Goal: Check status: Check status

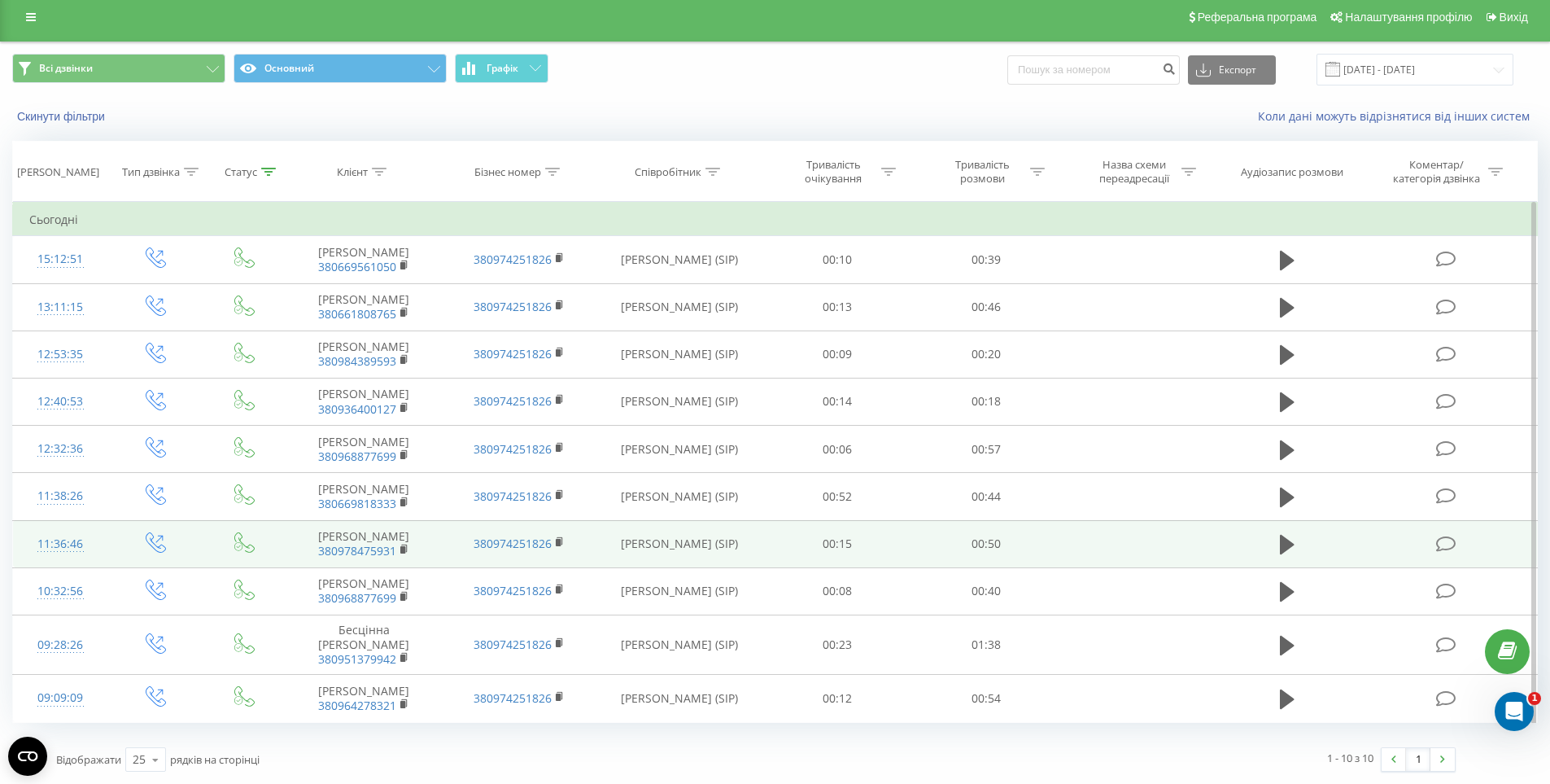
scroll to position [19, 0]
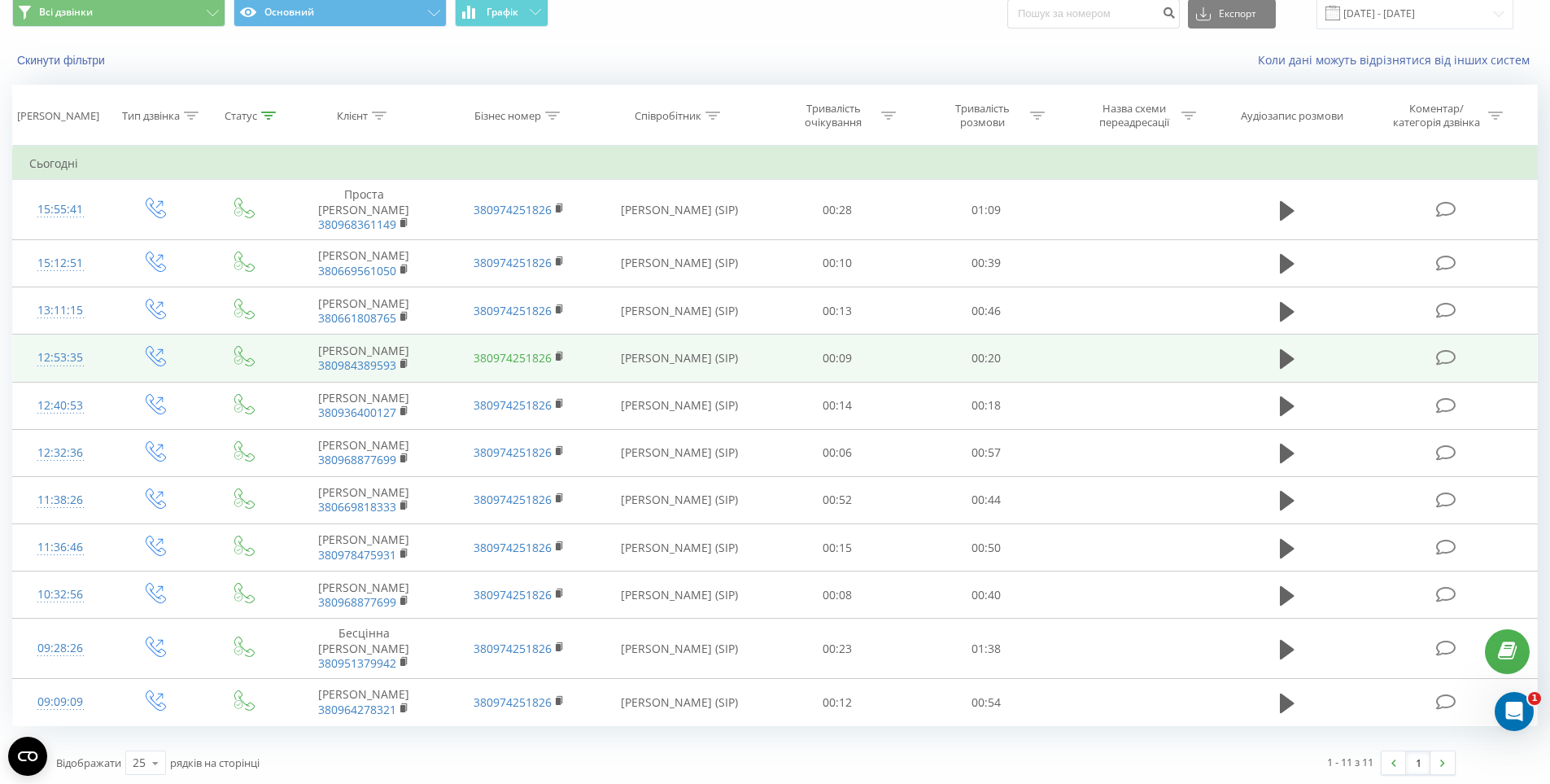
scroll to position [80, 0]
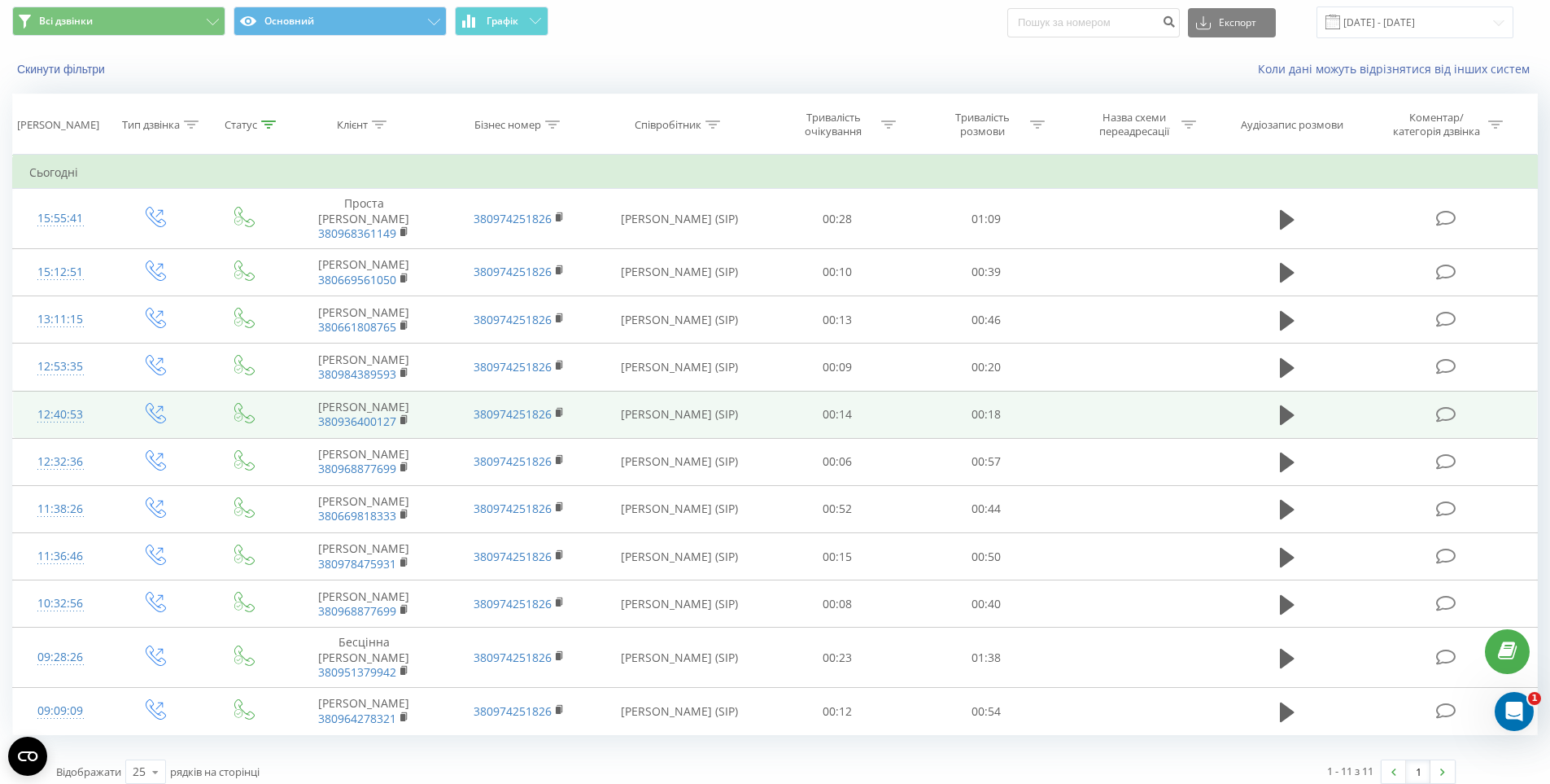
scroll to position [80, 0]
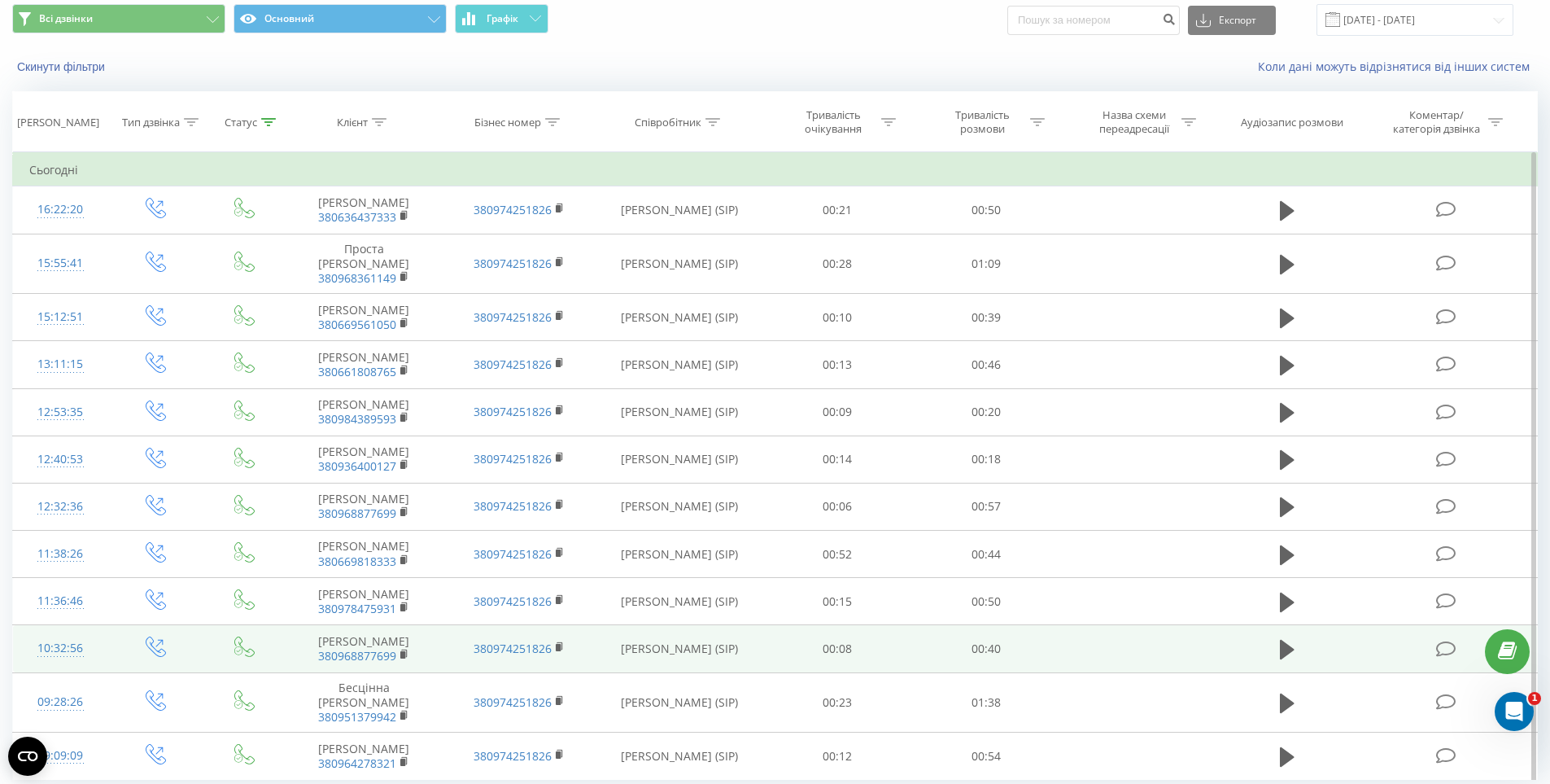
scroll to position [127, 0]
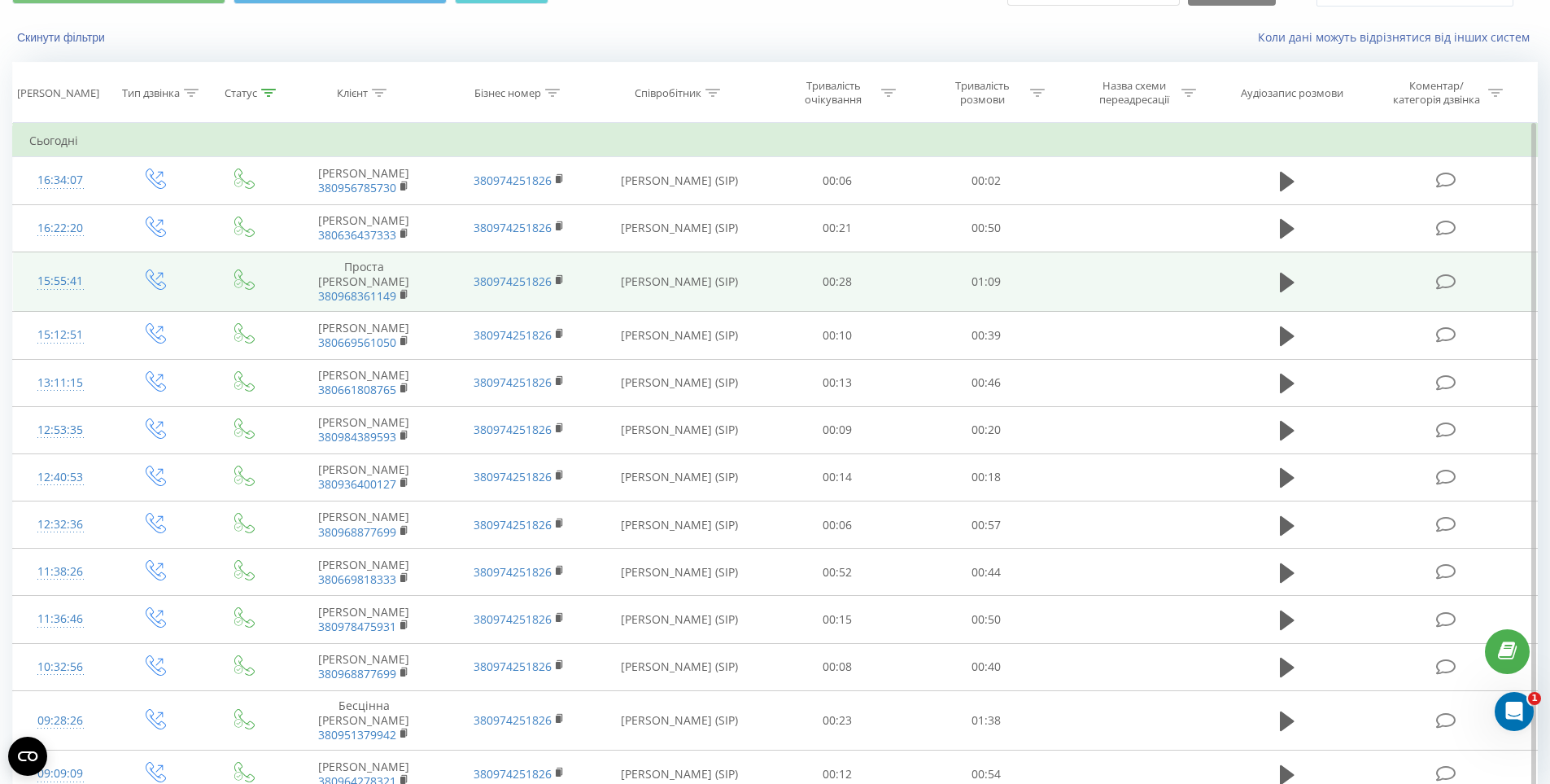
scroll to position [174, 0]
